Goal: Information Seeking & Learning: Find specific page/section

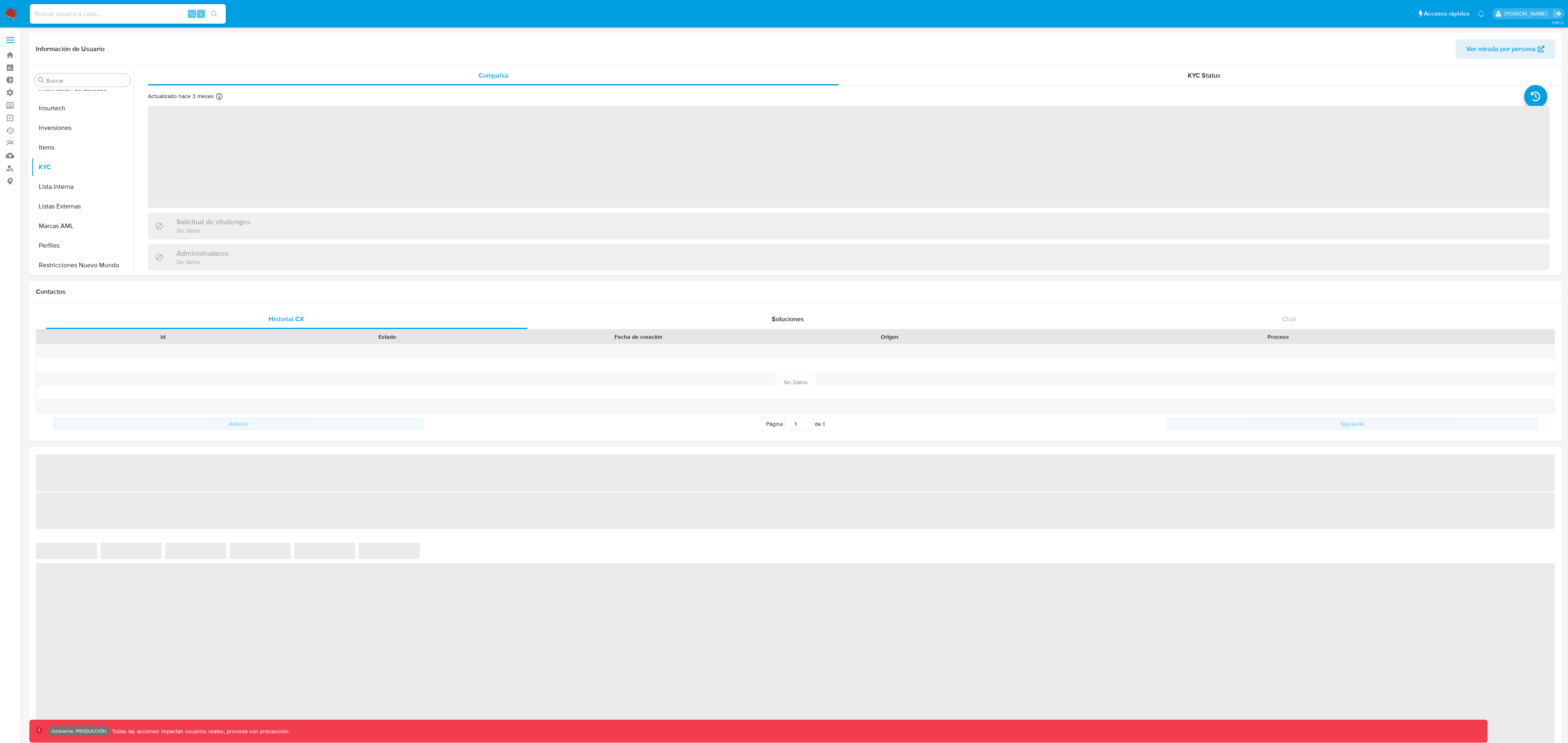
scroll to position [424, 0]
select select "10"
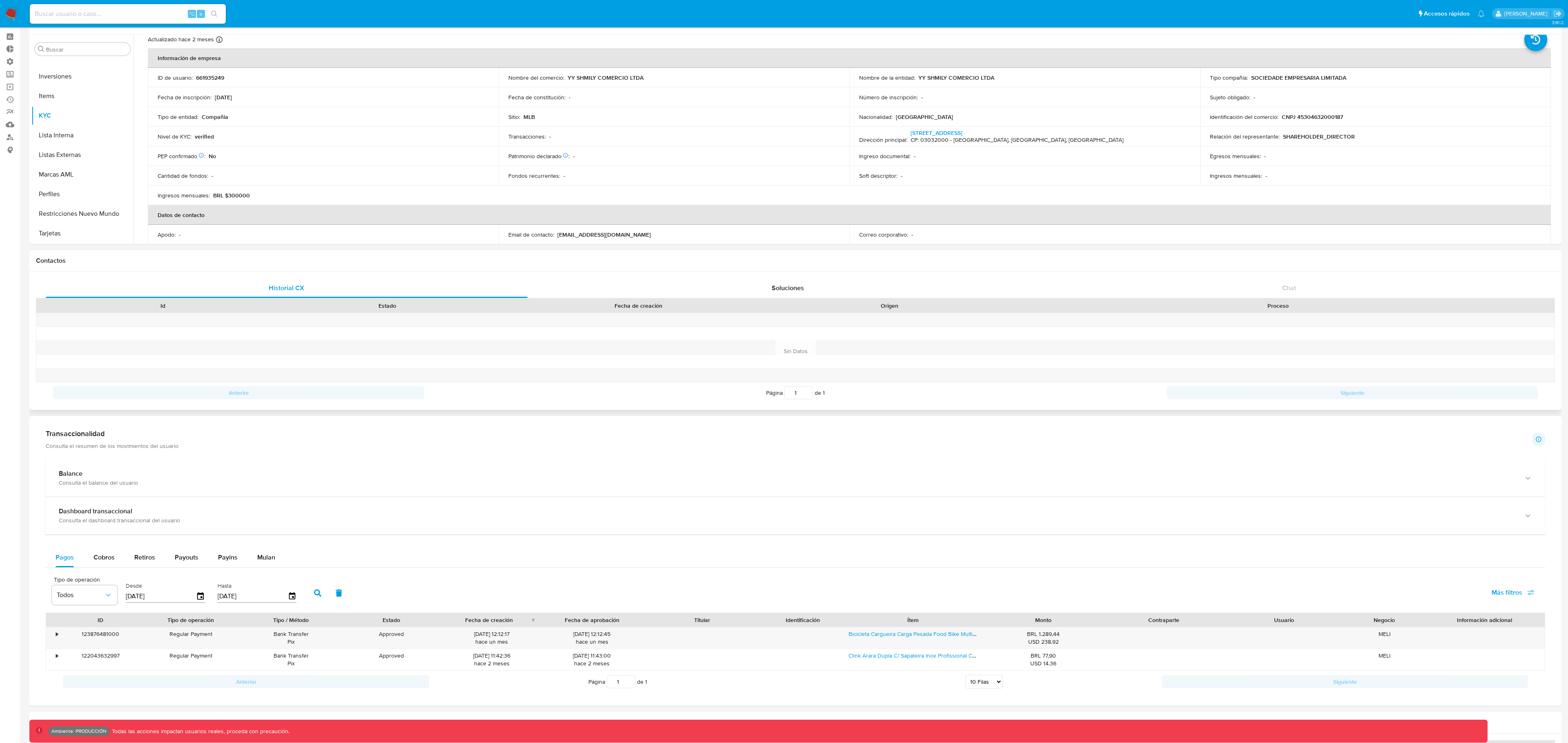
scroll to position [0, 0]
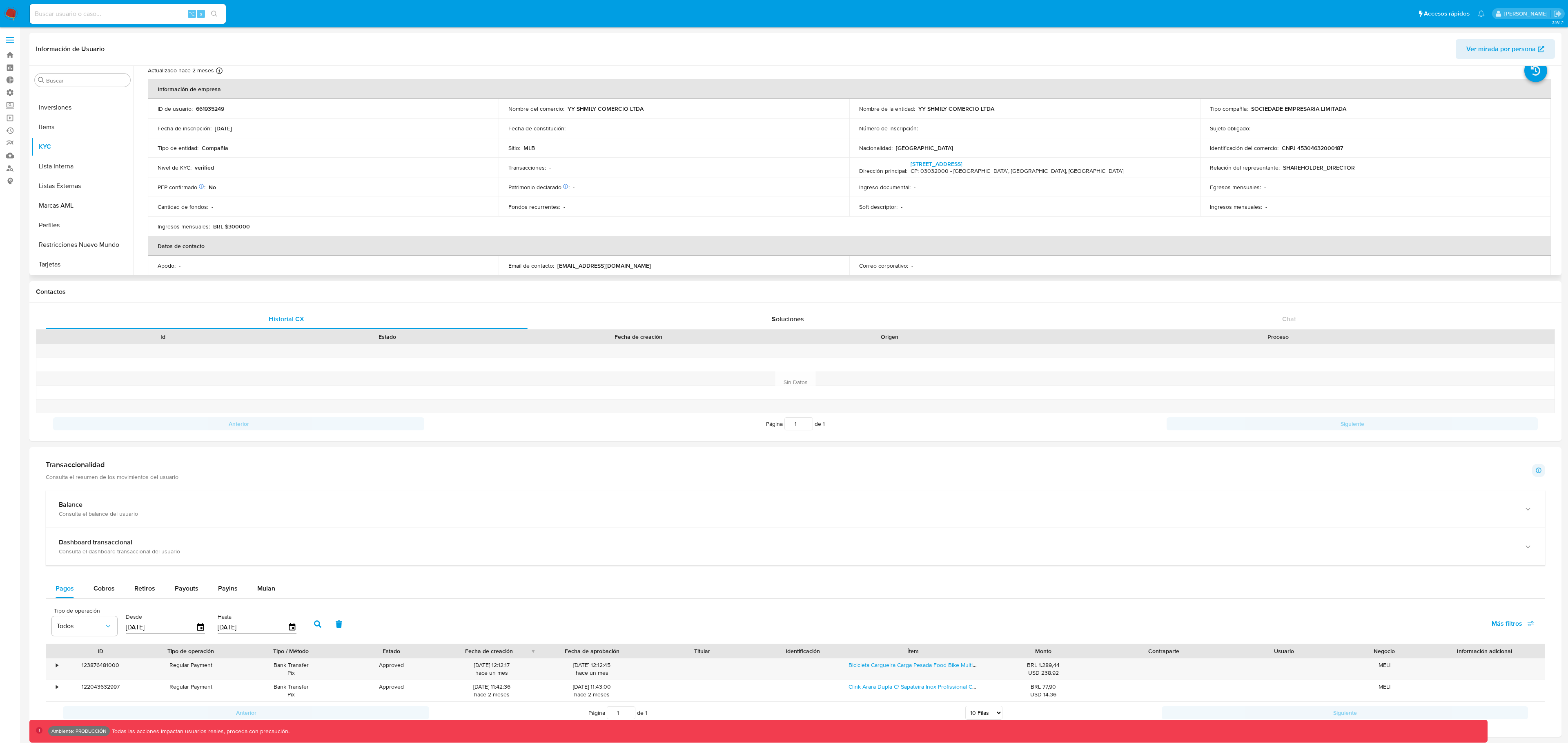
click at [1514, 54] on span "Ver mirada por persona" at bounding box center [1501, 49] width 69 height 19
click at [79, 15] on input at bounding box center [128, 13] width 196 height 10
paste input "1163591269"
type input "1163591269"
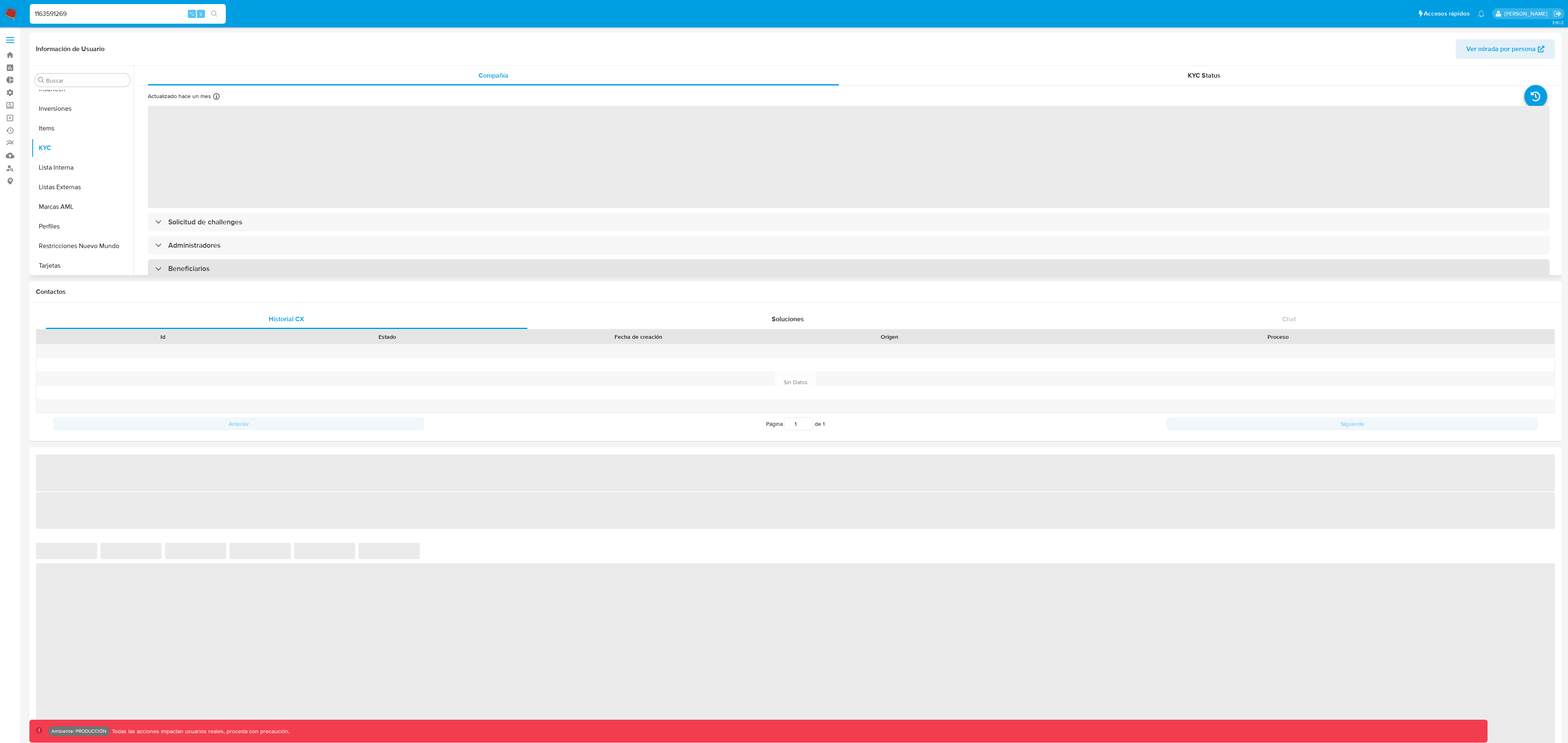
scroll to position [424, 0]
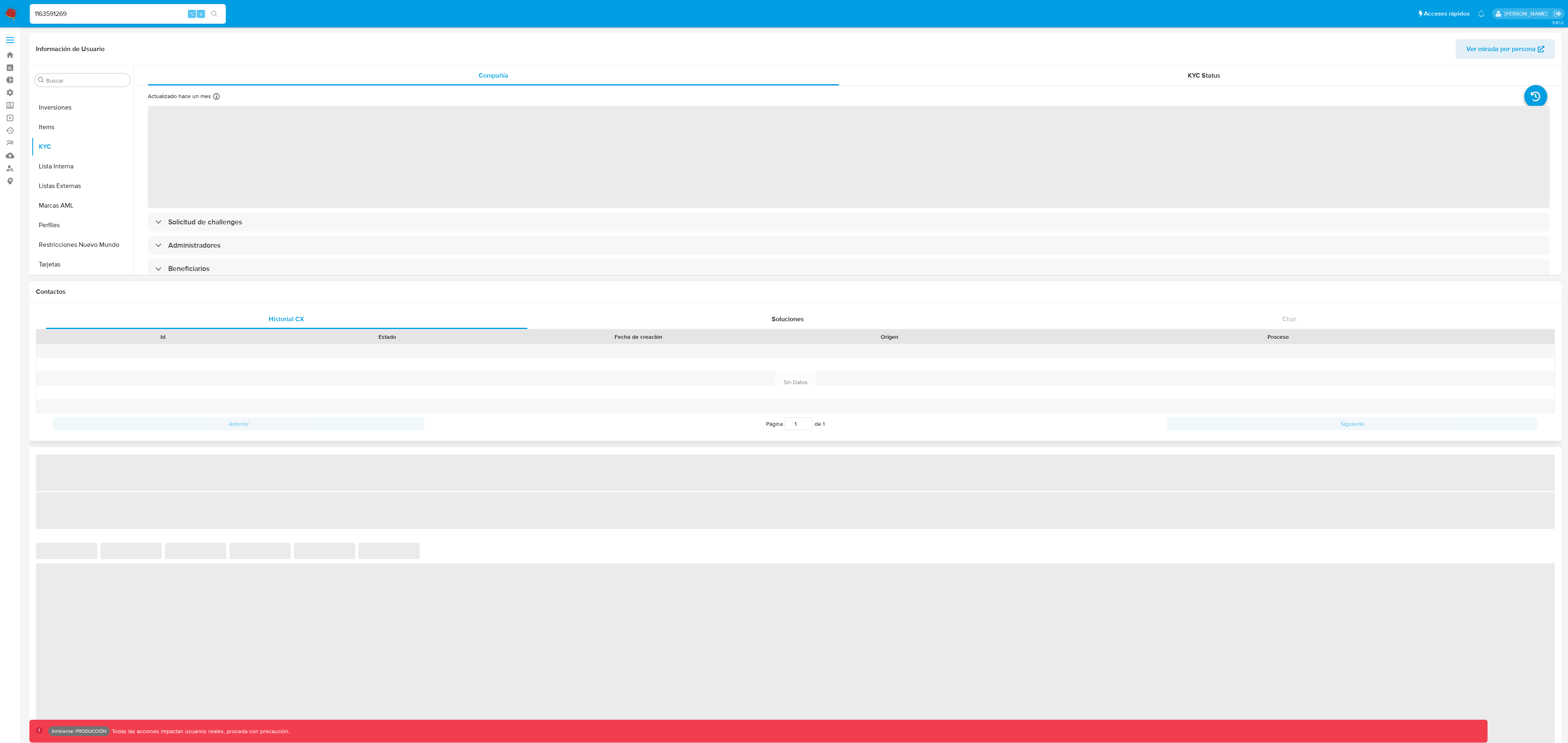
select select "10"
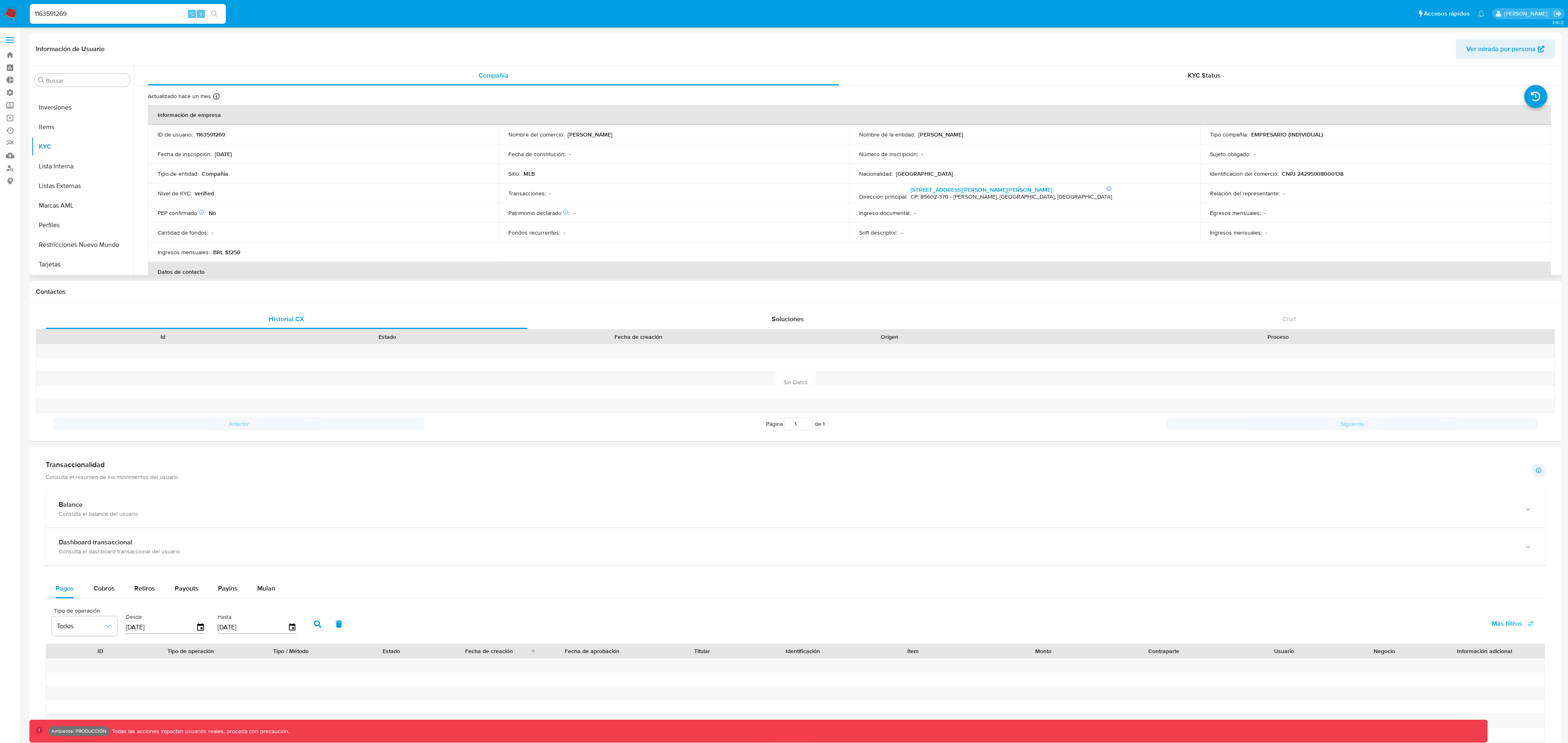
click at [1473, 40] on span "Ver mirada por persona" at bounding box center [1501, 49] width 69 height 19
click at [111, 10] on input "1163591269" at bounding box center [128, 13] width 196 height 10
paste input "4424752"
type input "114424752"
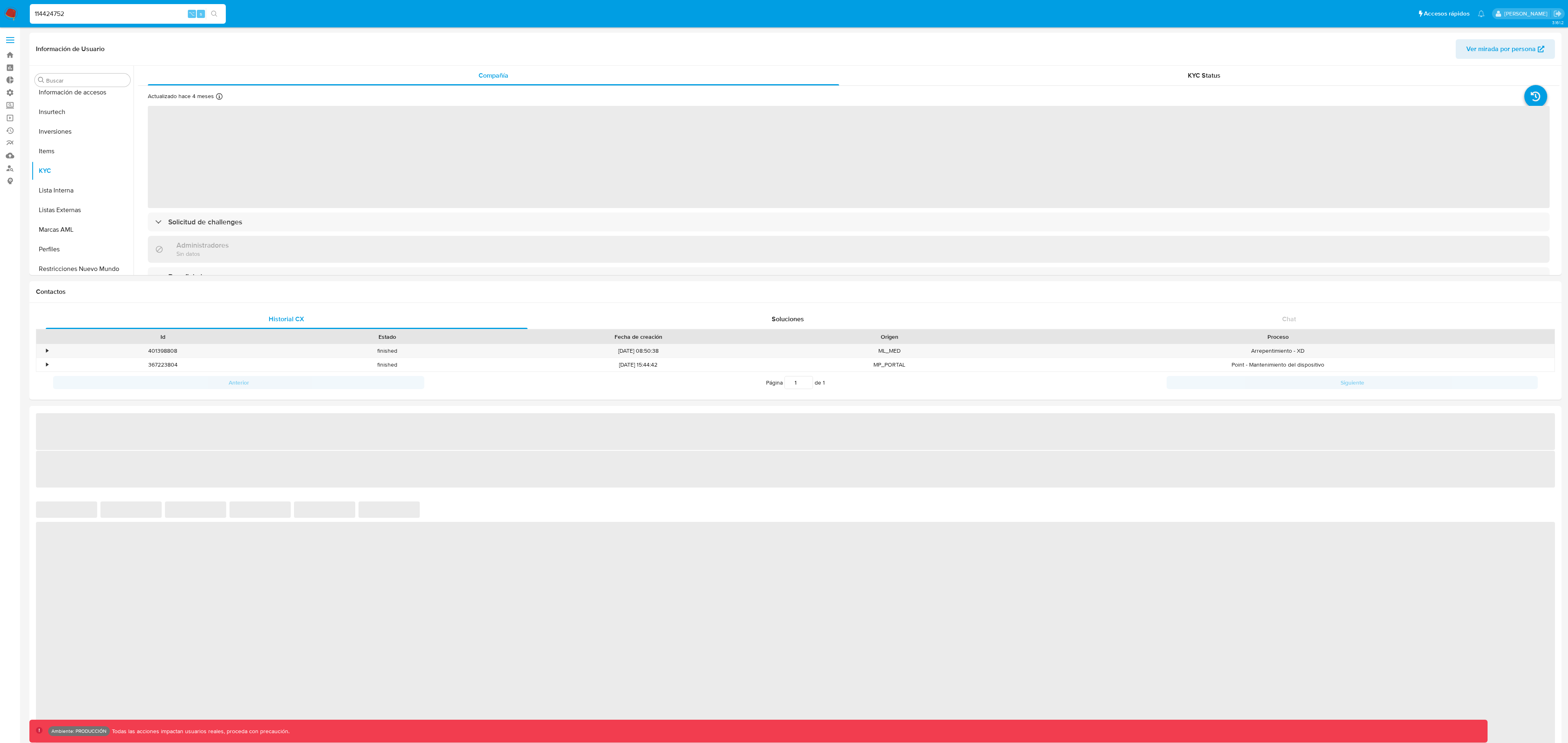
scroll to position [424, 0]
select select "10"
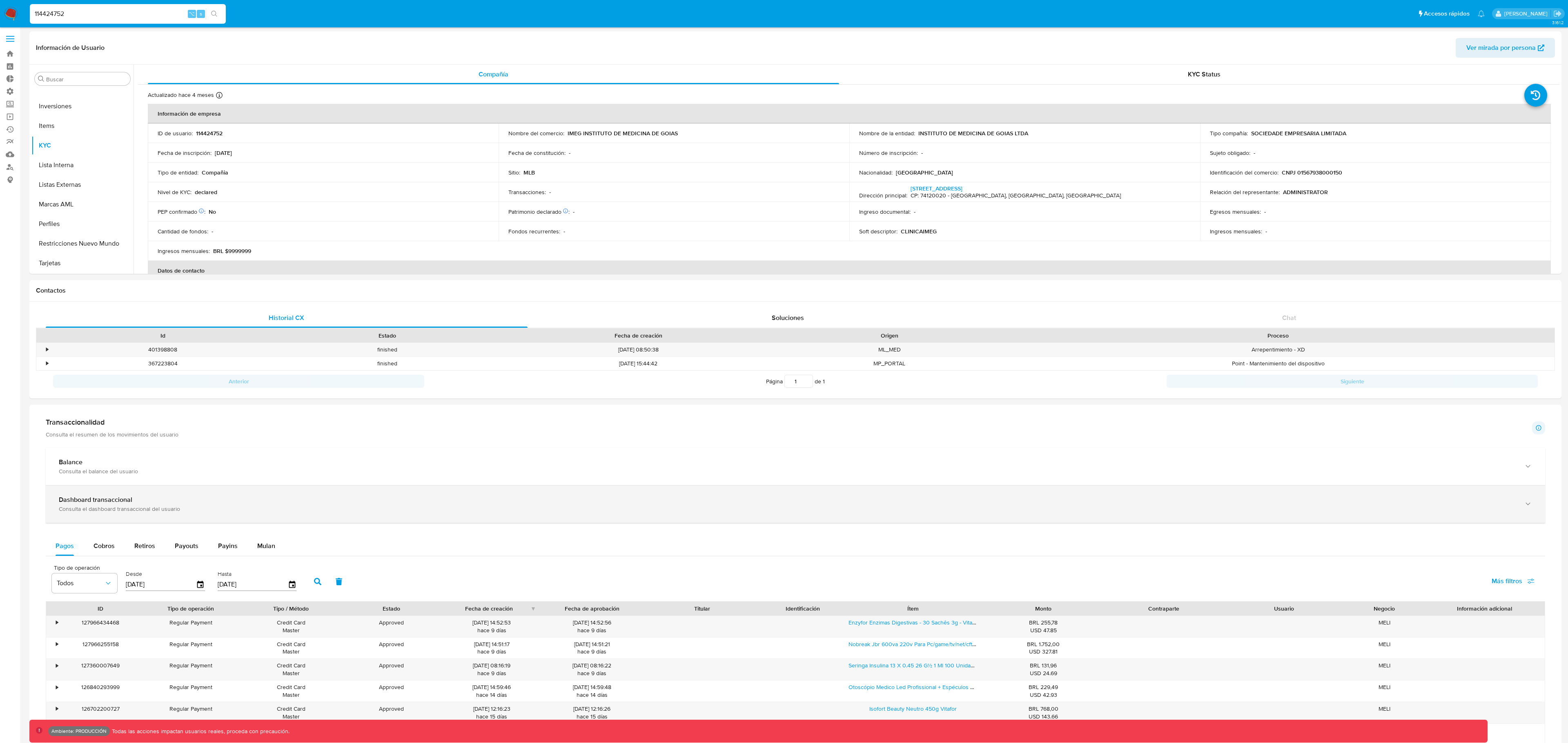
scroll to position [0, 0]
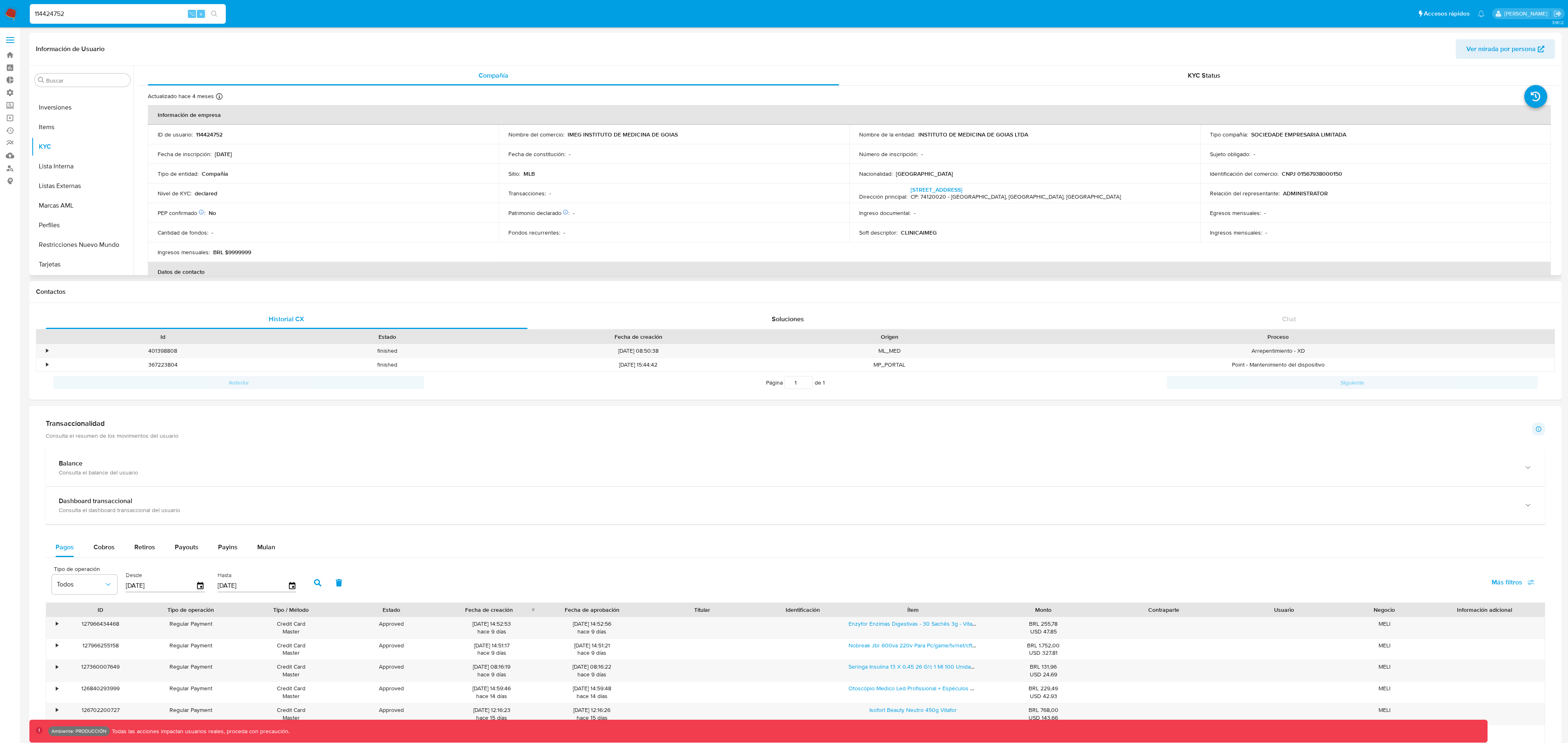
click at [1491, 50] on span "Ver mirada por persona" at bounding box center [1501, 49] width 69 height 19
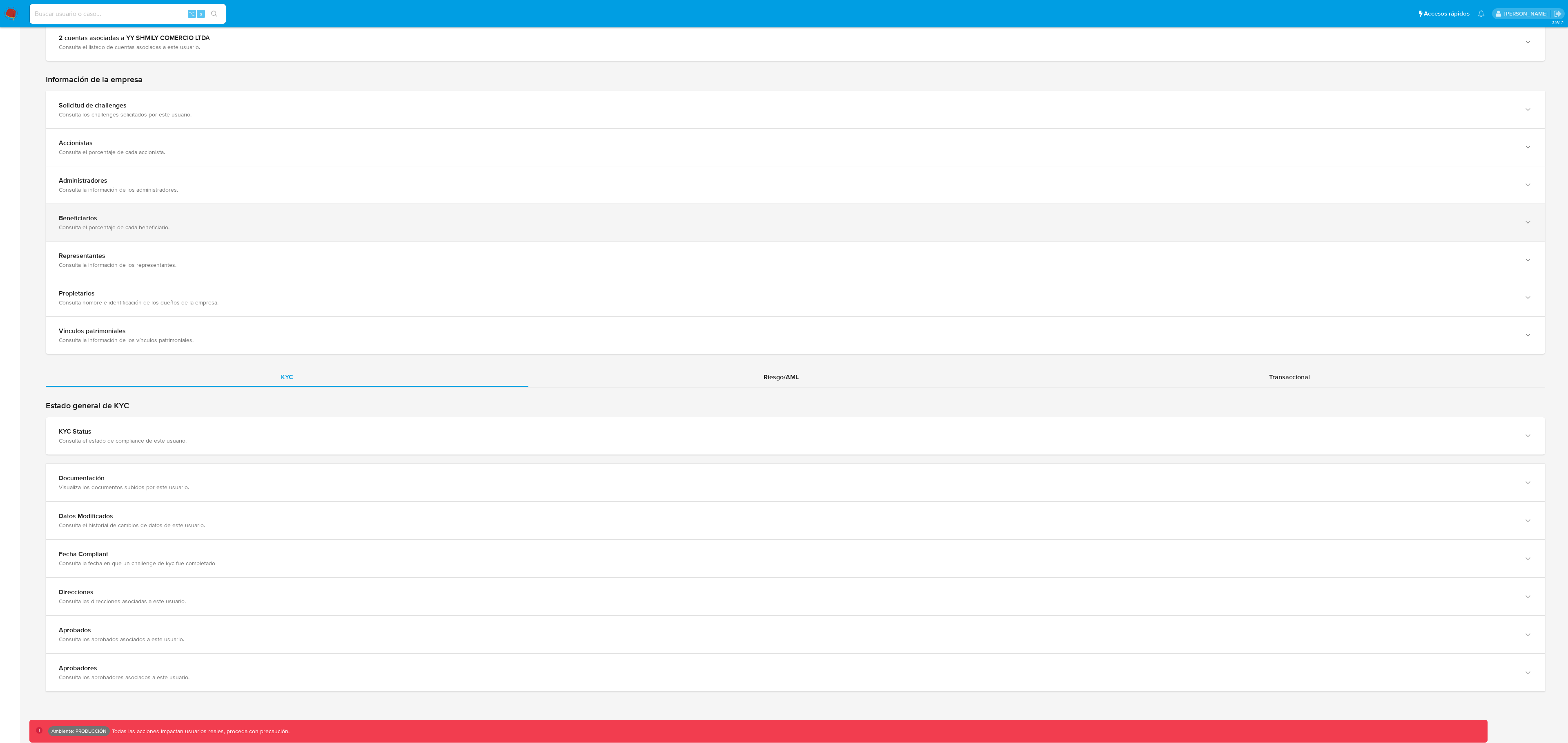
scroll to position [253, 0]
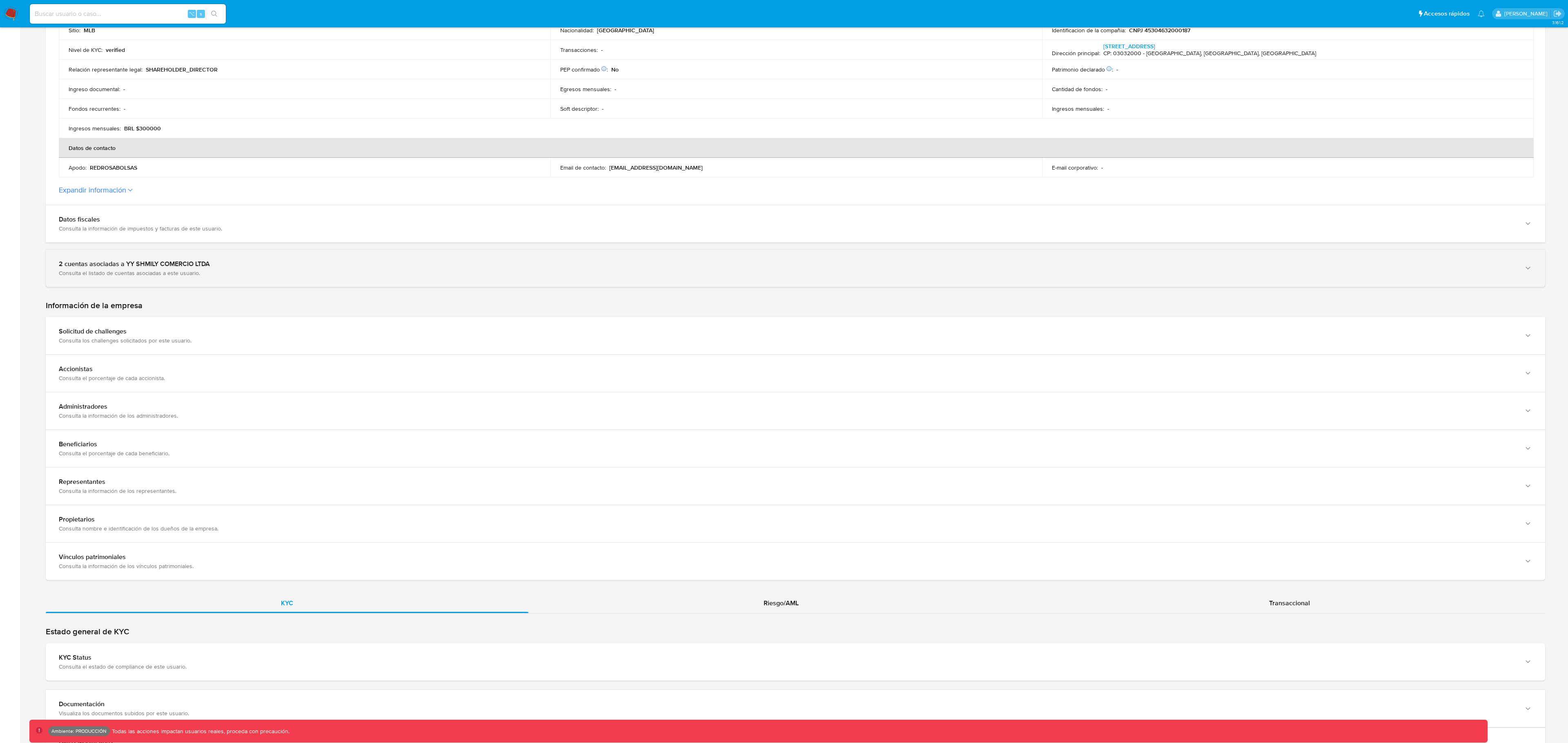
click at [201, 269] on div "Consulta el listado de cuentas asociadas a este usuario." at bounding box center [788, 273] width 1457 height 7
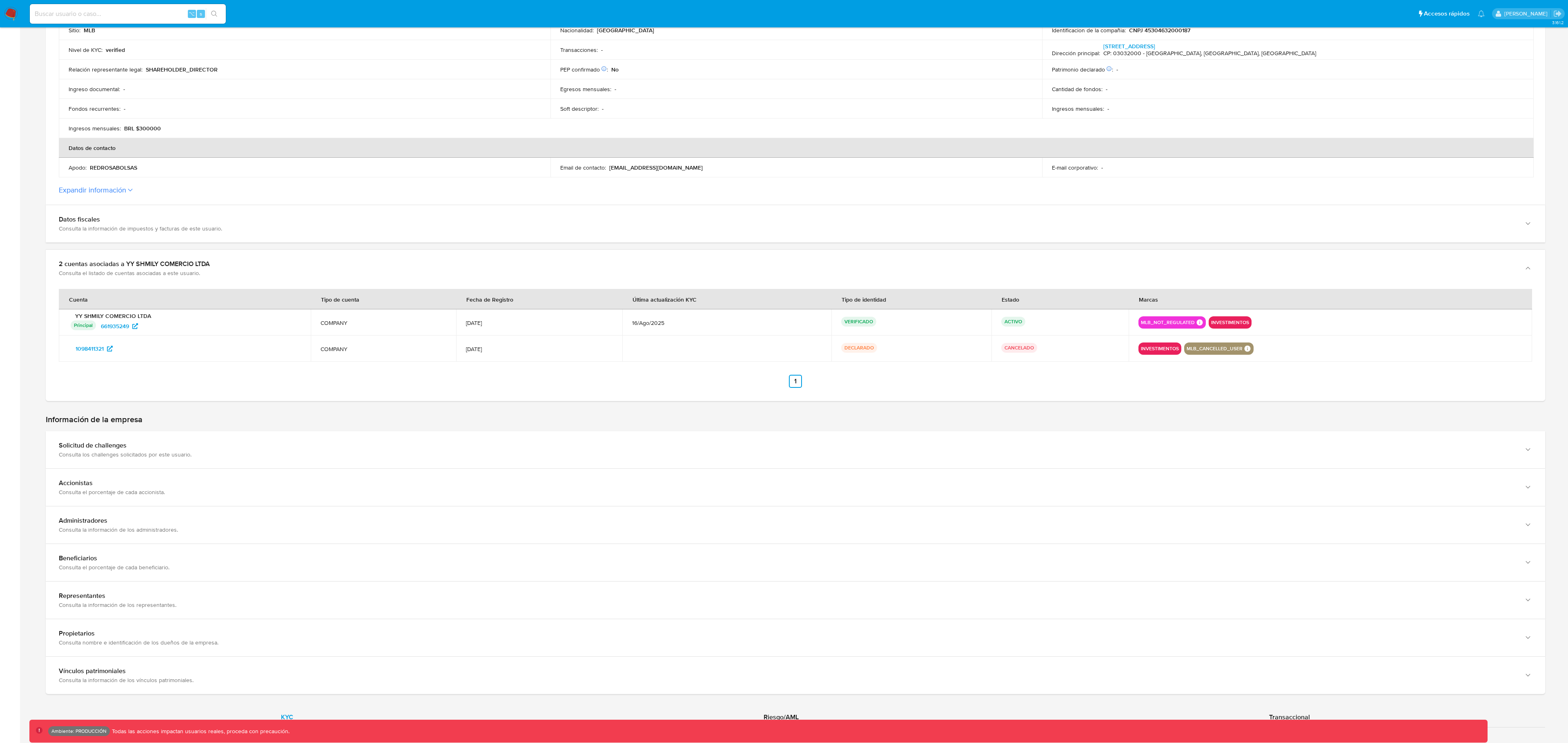
scroll to position [0, 0]
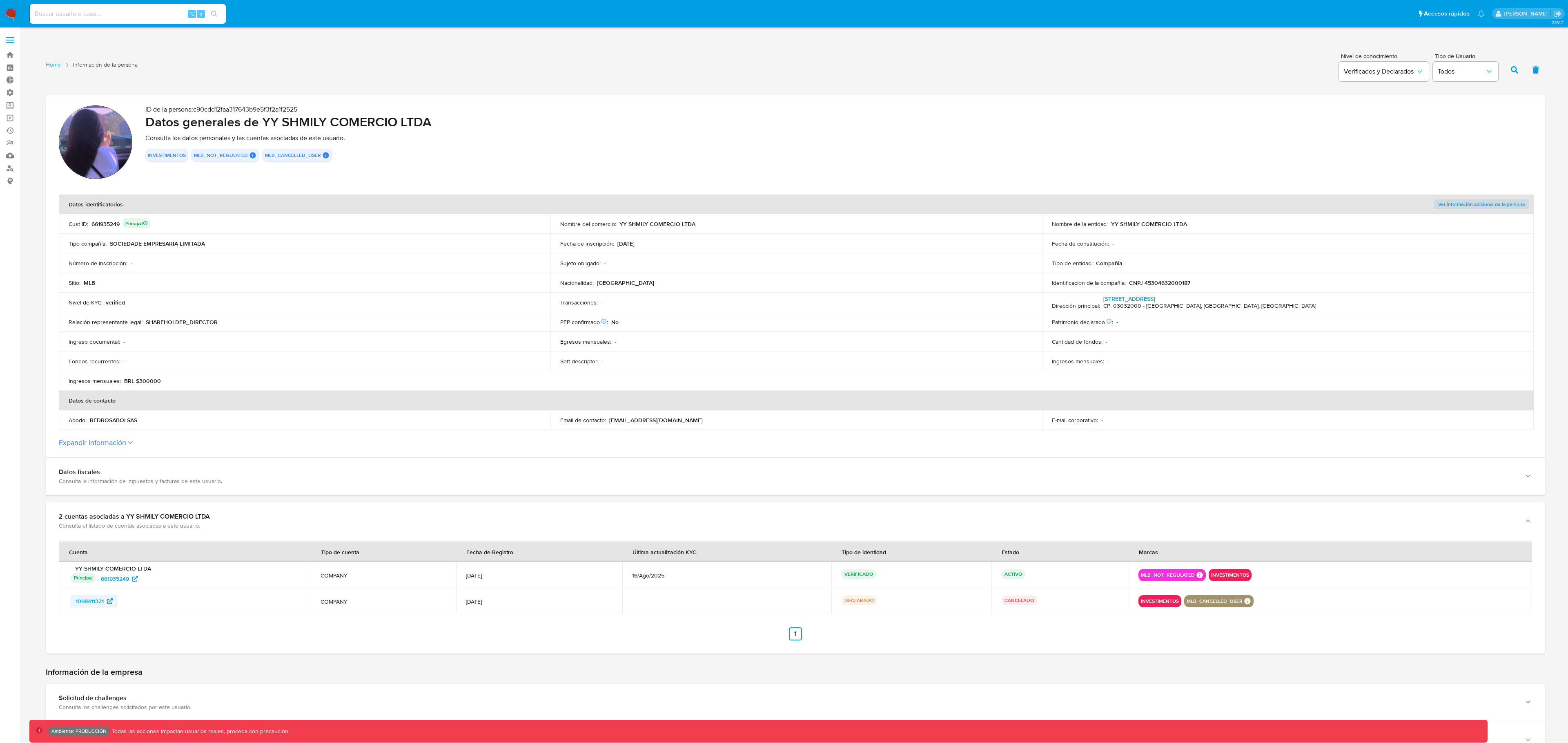
click at [89, 602] on span "1098411321" at bounding box center [89, 600] width 28 height 13
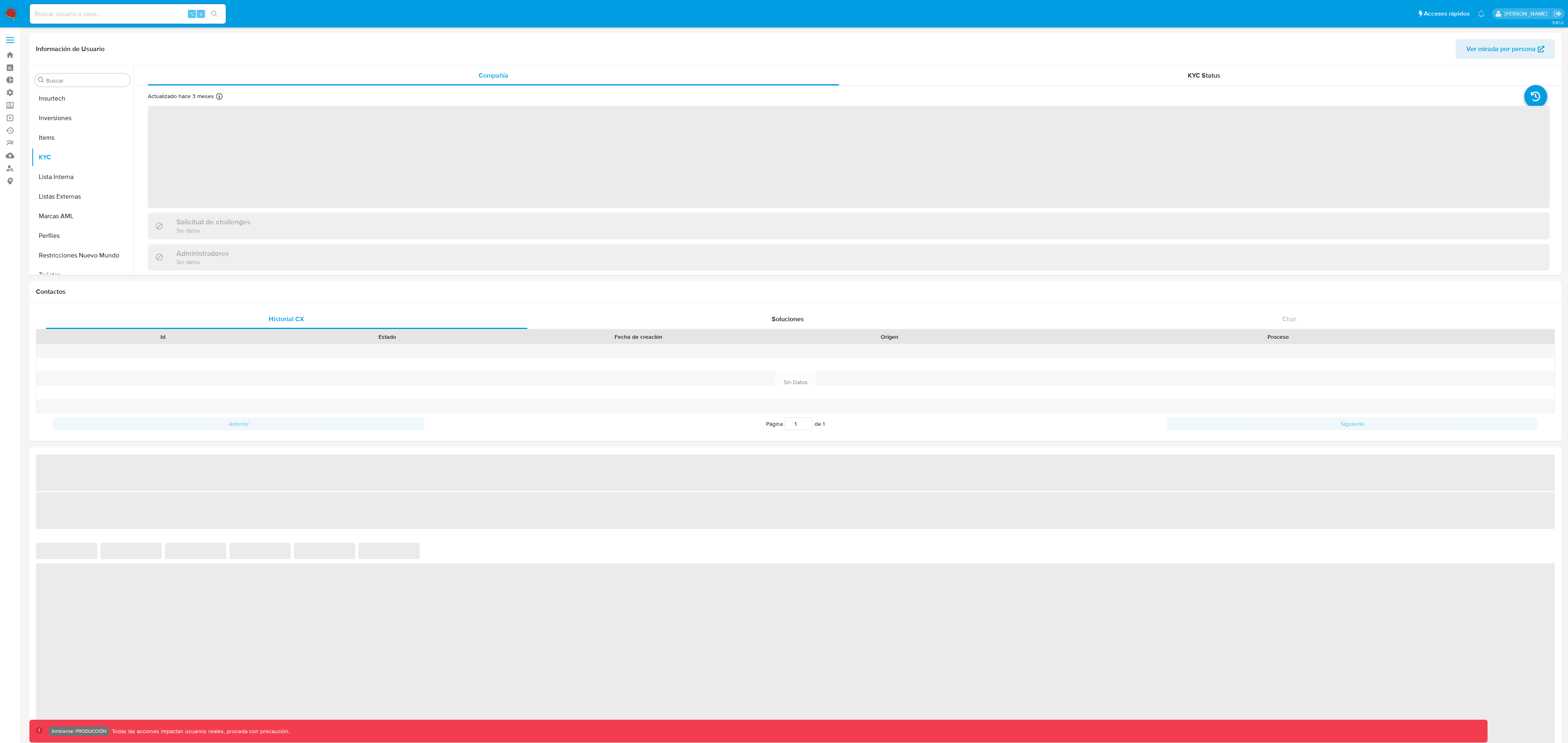
scroll to position [424, 0]
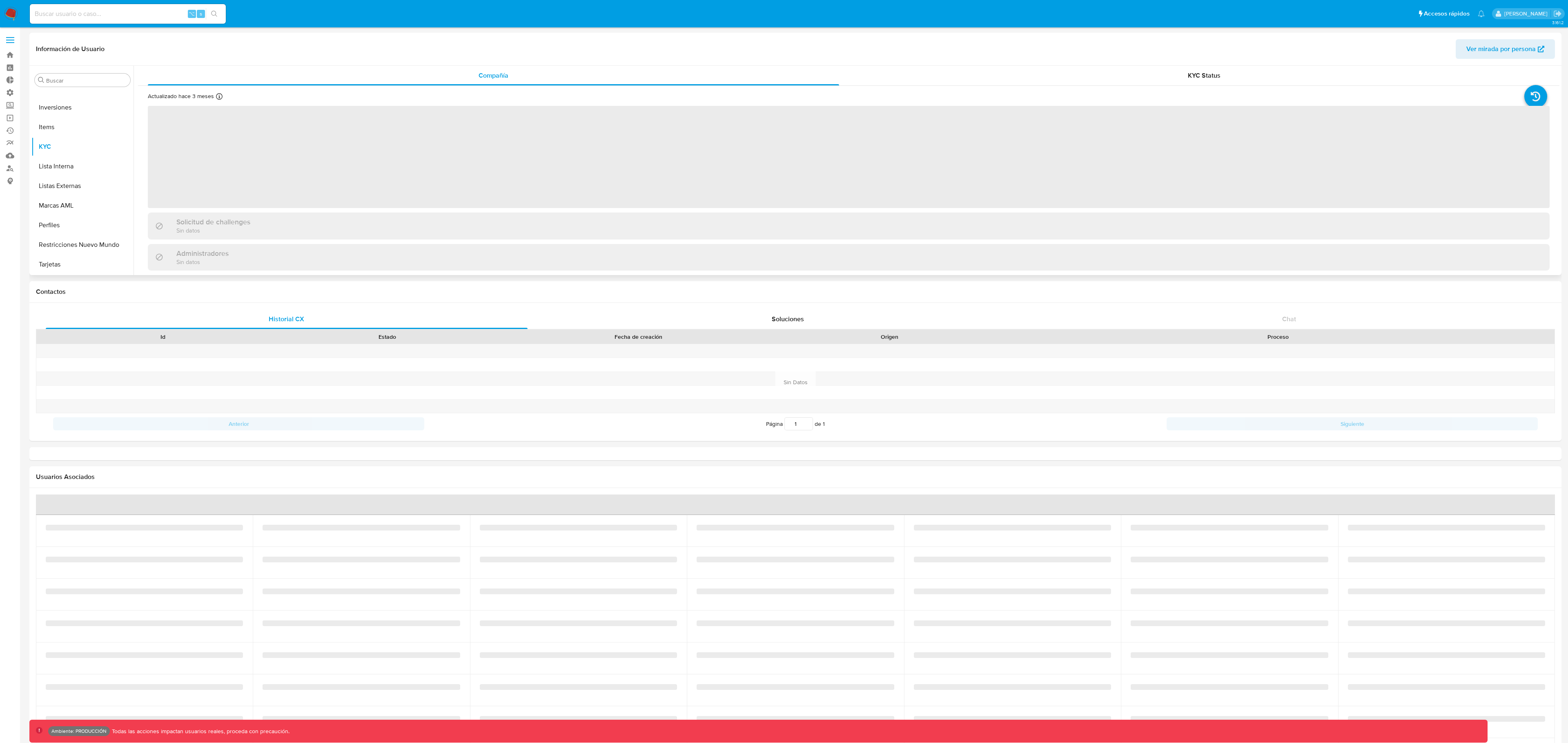
select select "10"
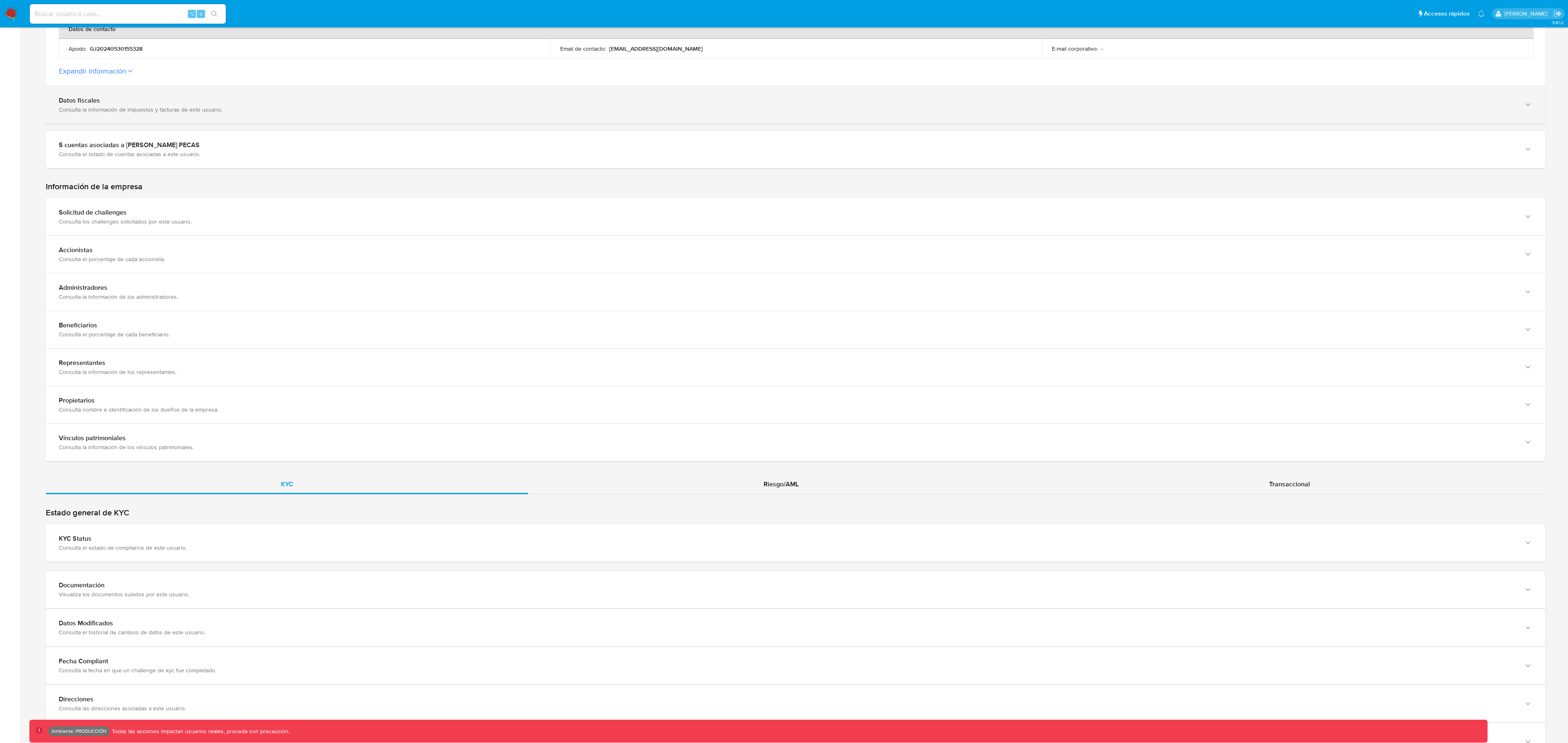
scroll to position [312, 0]
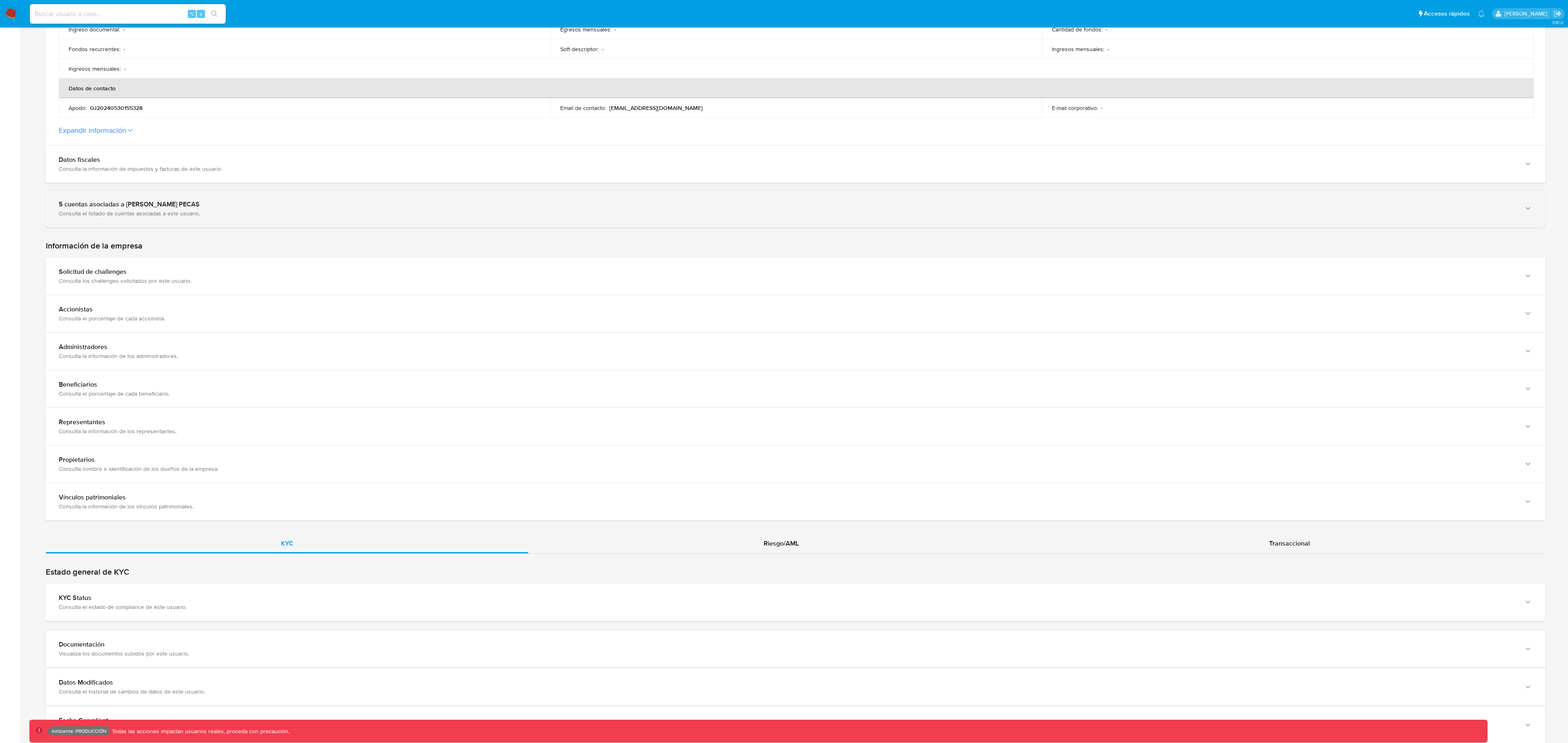
click at [213, 196] on div "5 cuentas asociadas a [PERSON_NAME] PECAS Consulta el listado de cuentas asocia…" at bounding box center [795, 208] width 1499 height 37
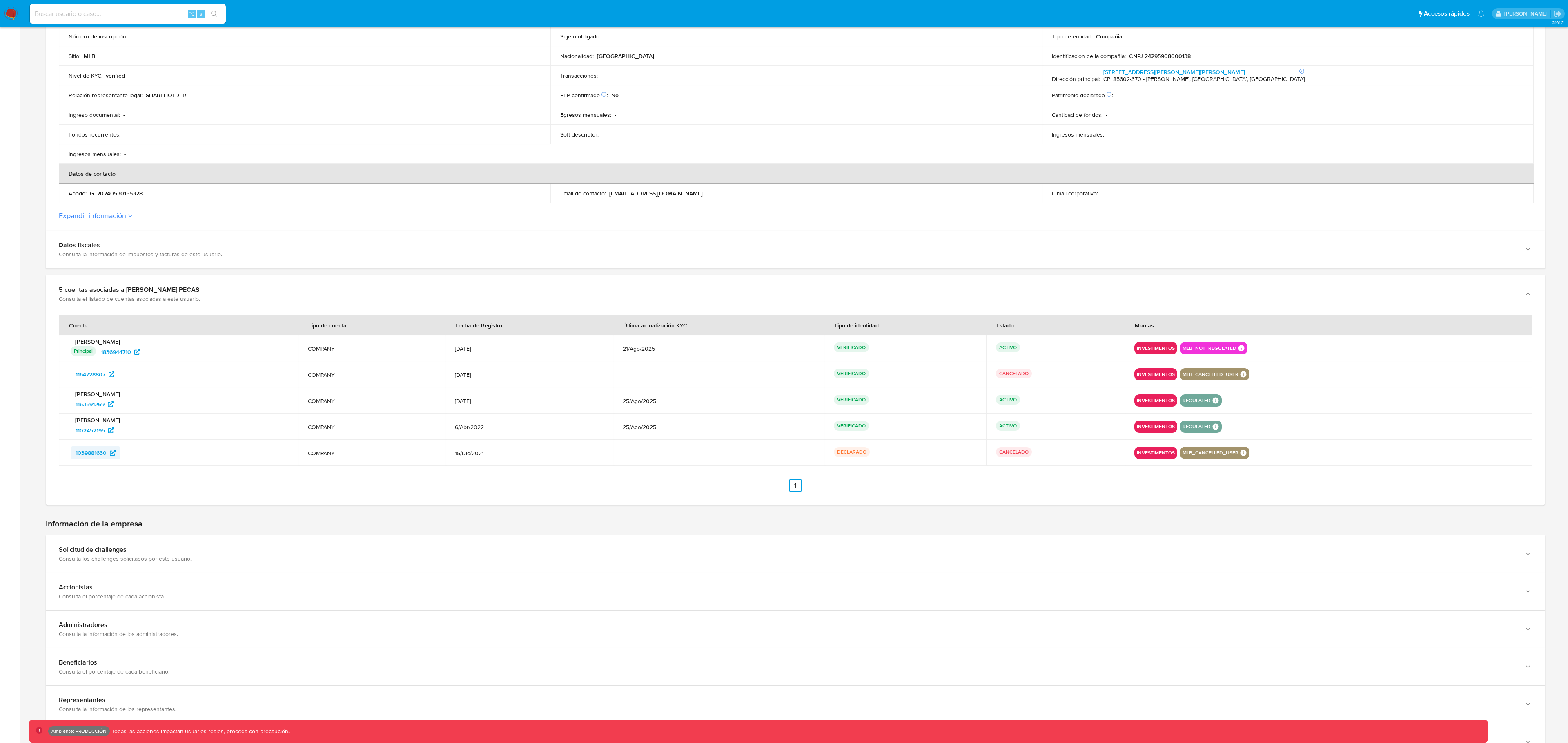
scroll to position [0, 0]
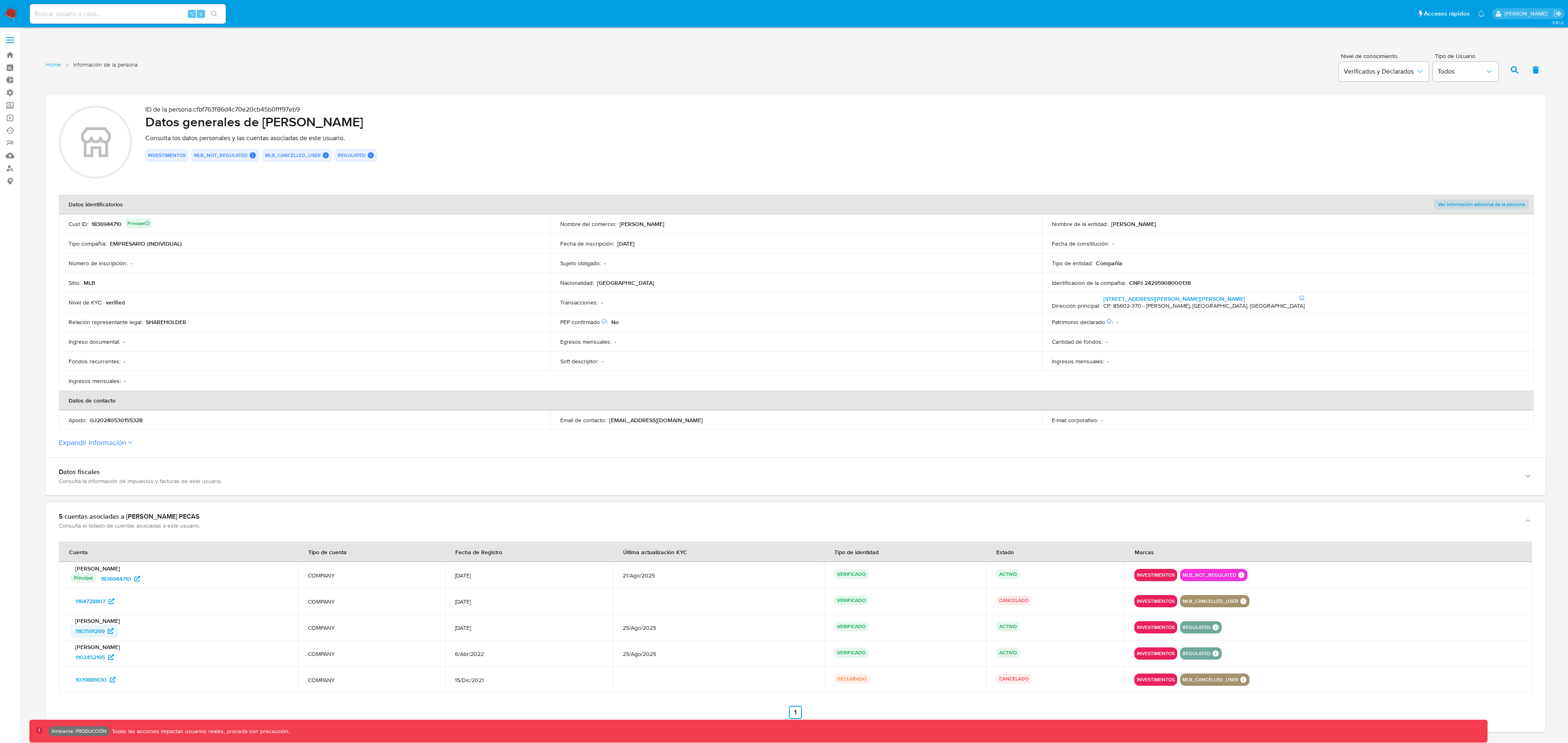
click at [89, 629] on span "1163591269" at bounding box center [90, 630] width 29 height 13
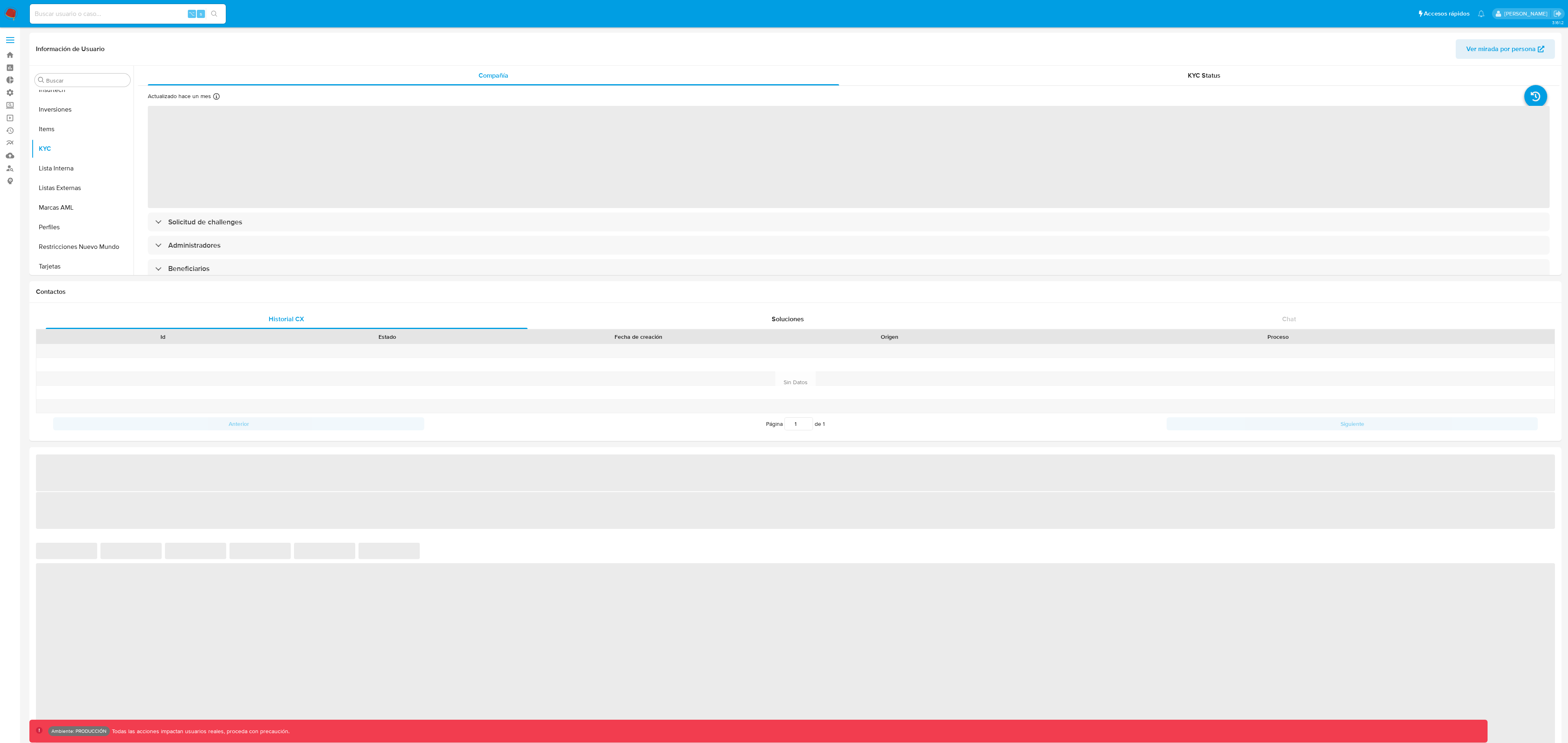
scroll to position [424, 0]
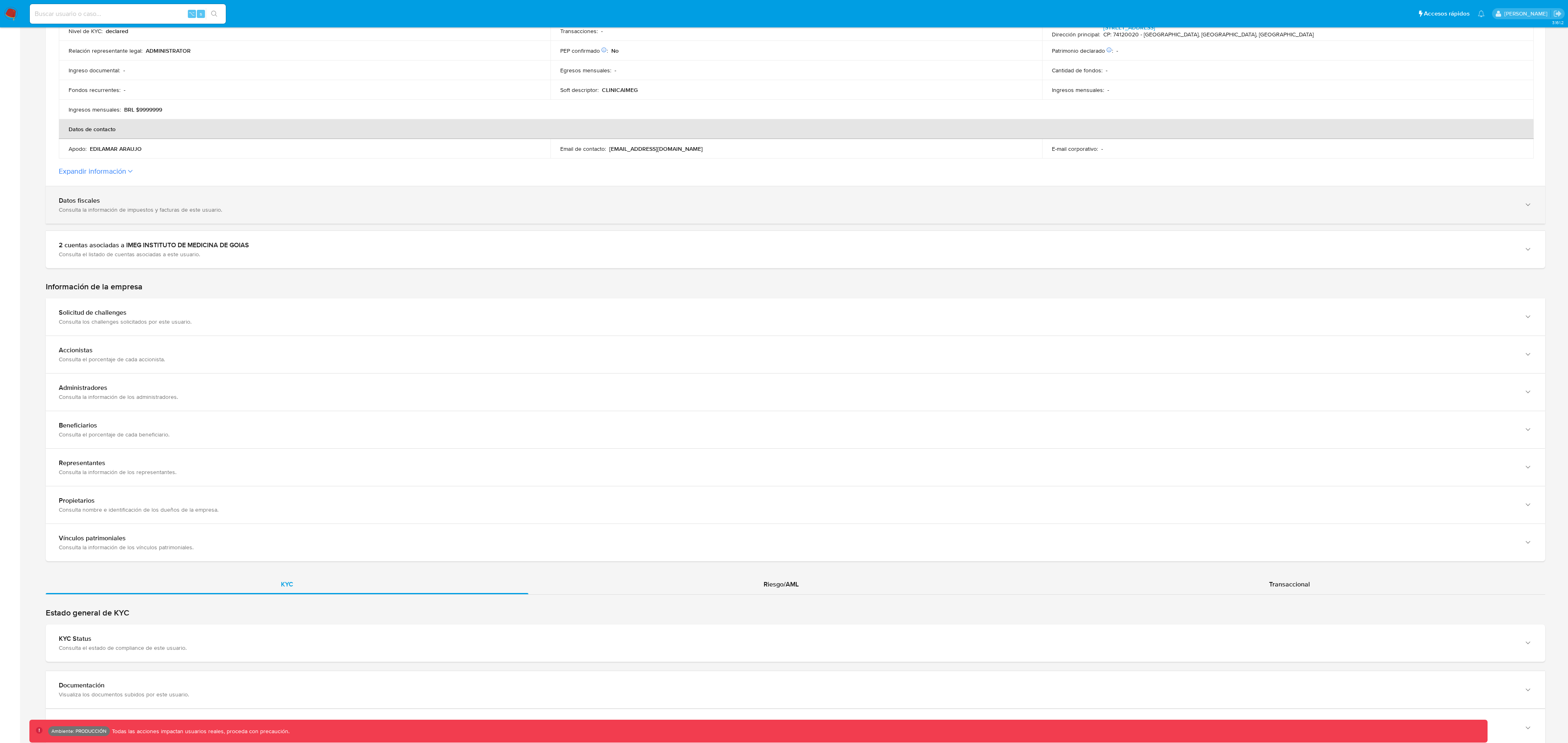
scroll to position [262, 0]
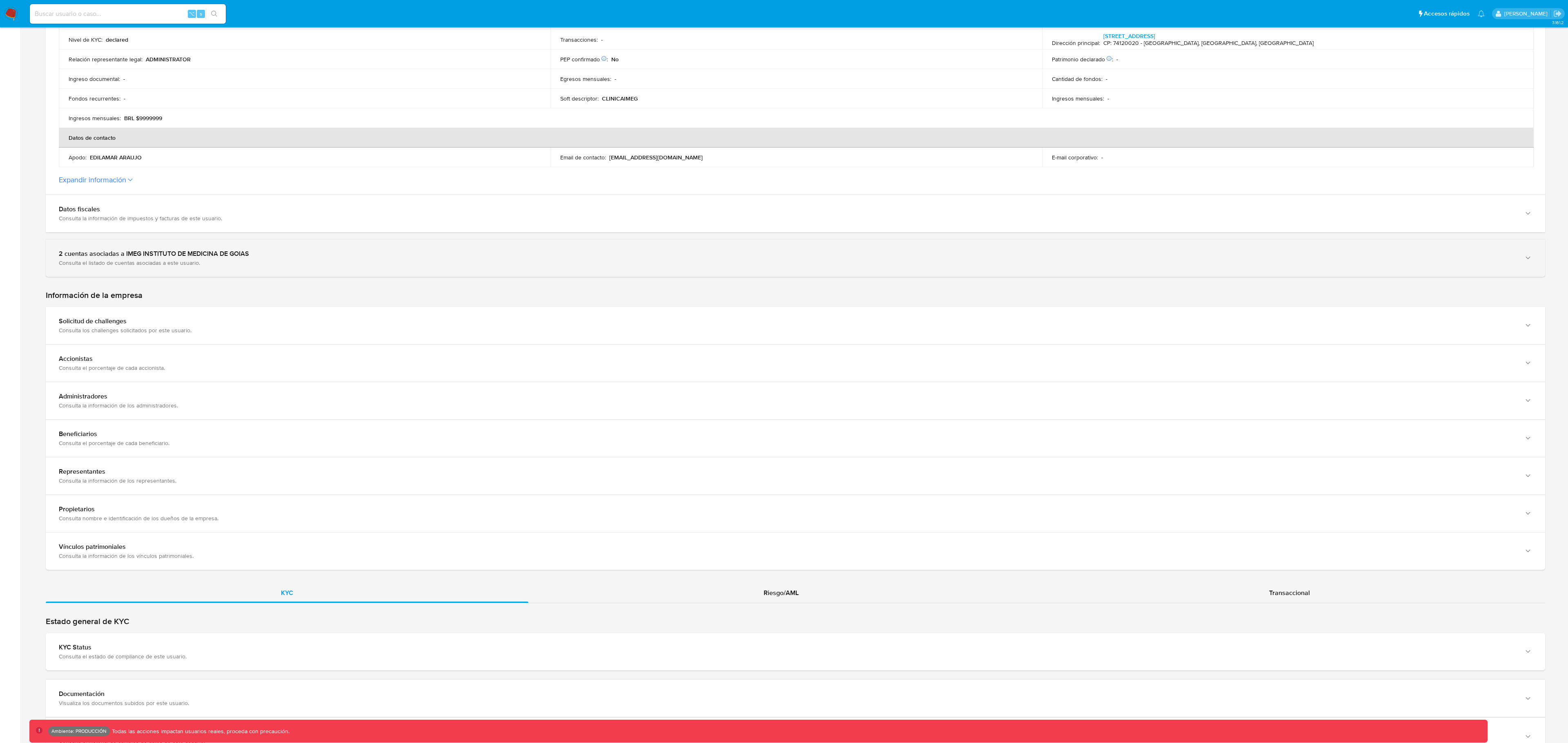
click at [156, 259] on div "Consulta el listado de cuentas asociadas a este usuario." at bounding box center [788, 262] width 1457 height 7
